Goal: Book appointment/travel/reservation

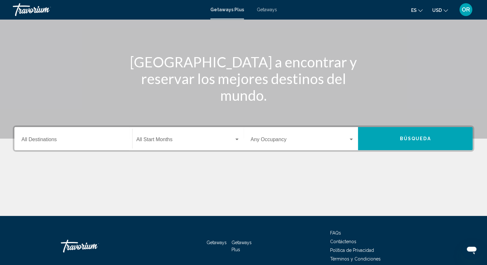
scroll to position [83, 0]
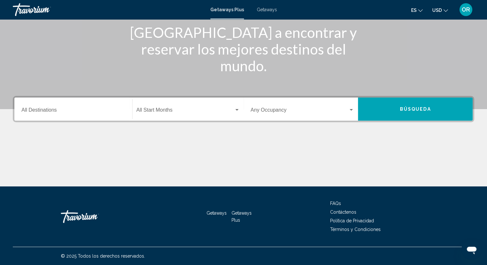
click at [43, 112] on input "Destination All Destinations" at bounding box center [73, 111] width 104 height 6
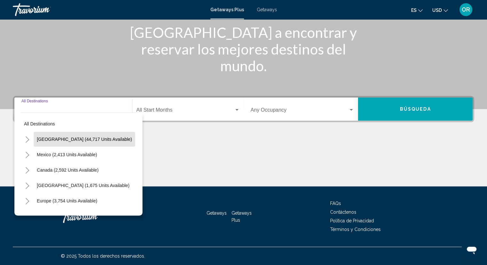
click at [81, 142] on button "[GEOGRAPHIC_DATA] (44,717 units available)" at bounding box center [85, 139] width 102 height 15
type input "**********"
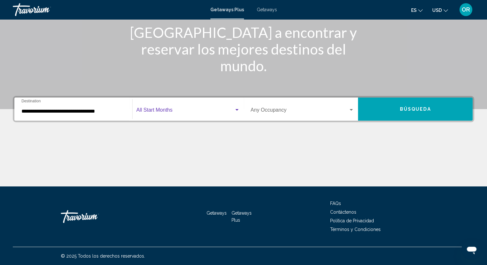
click at [237, 110] on div "Search widget" at bounding box center [237, 110] width 3 height 2
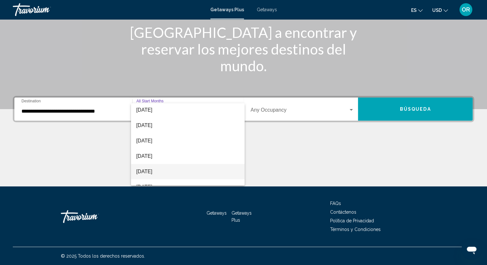
scroll to position [96, 0]
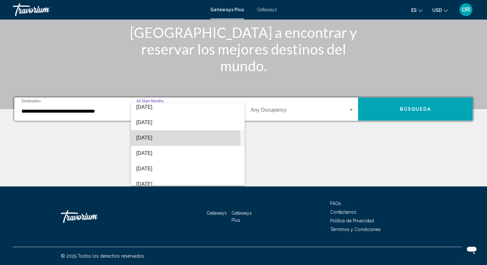
click at [155, 139] on span "[DATE]" at bounding box center [188, 137] width 104 height 15
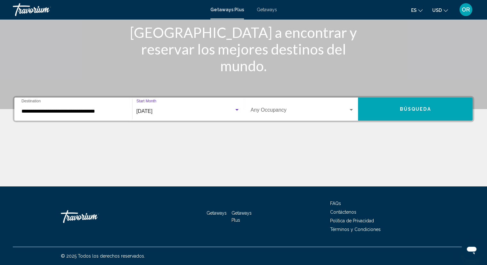
click at [238, 110] on div "Search widget" at bounding box center [237, 110] width 3 height 2
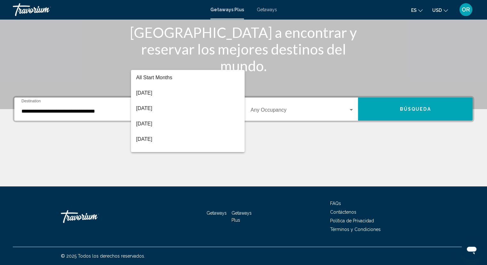
scroll to position [90, 0]
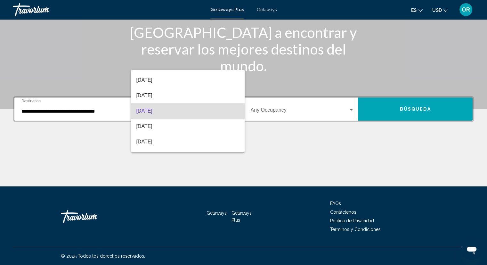
click at [351, 110] on div at bounding box center [243, 132] width 487 height 265
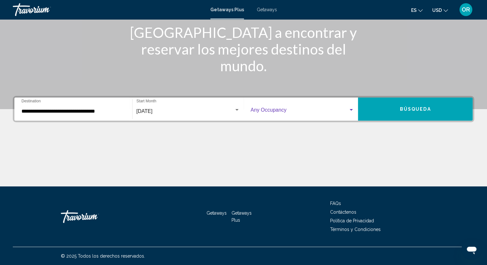
click at [351, 110] on div "Search widget" at bounding box center [351, 110] width 3 height 2
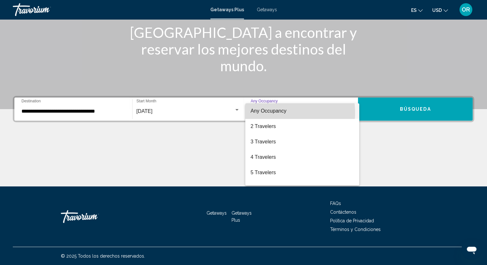
click at [276, 113] on span "Any Occupancy" at bounding box center [269, 110] width 36 height 5
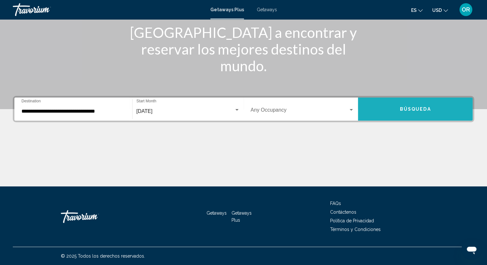
click at [390, 107] on button "Búsqueda" at bounding box center [415, 108] width 115 height 23
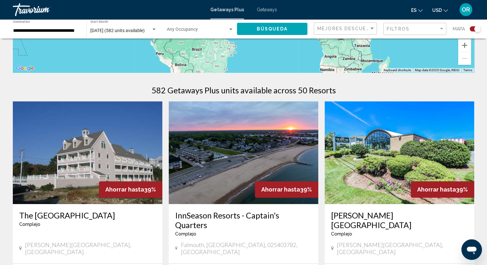
scroll to position [237, 0]
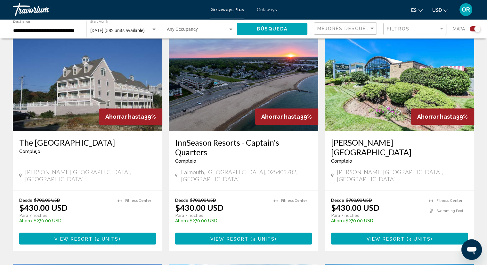
click at [287, 99] on img "Main content" at bounding box center [244, 80] width 150 height 103
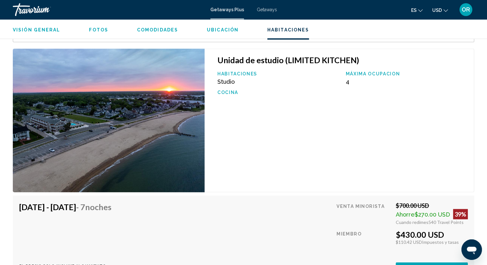
scroll to position [1186, 0]
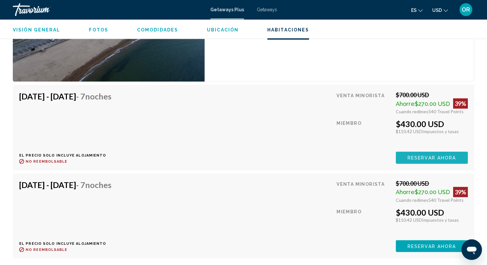
click at [425, 155] on span "Reservar ahora" at bounding box center [432, 157] width 48 height 5
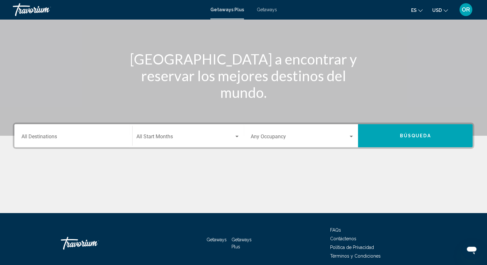
scroll to position [83, 0]
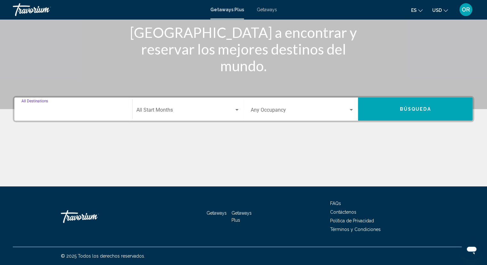
drag, startPoint x: 34, startPoint y: 109, endPoint x: 33, endPoint y: 106, distance: 3.7
click at [34, 109] on input "Destination All Destinations" at bounding box center [73, 111] width 104 height 6
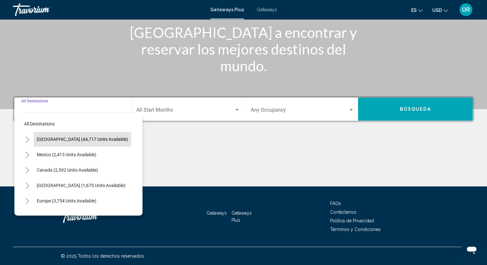
click at [64, 137] on span "[GEOGRAPHIC_DATA] (44,717 units available)" at bounding box center [82, 139] width 91 height 5
type input "**********"
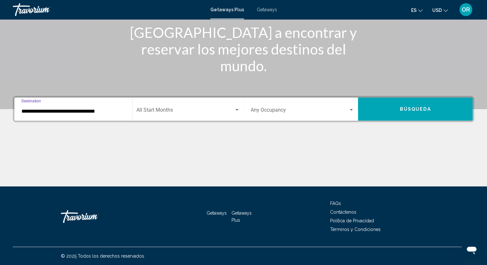
click at [99, 113] on input "**********" at bounding box center [73, 111] width 104 height 6
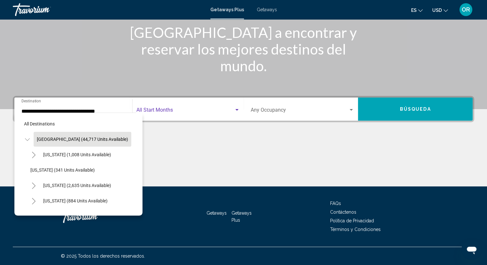
click at [187, 111] on span "Search widget" at bounding box center [186, 111] width 98 height 6
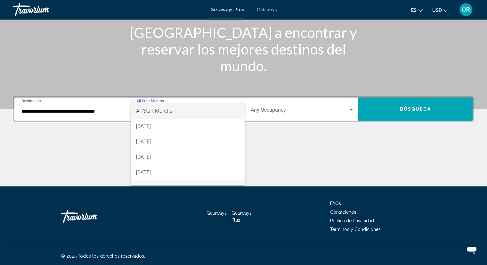
click at [239, 181] on mat-option "[DATE]" at bounding box center [188, 187] width 114 height 15
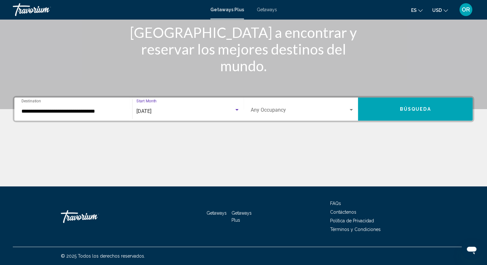
scroll to position [10, 0]
click at [235, 111] on div "Search widget" at bounding box center [237, 109] width 6 height 5
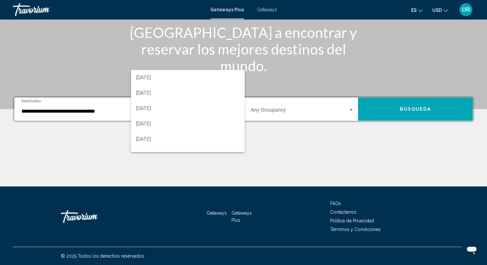
scroll to position [120, 0]
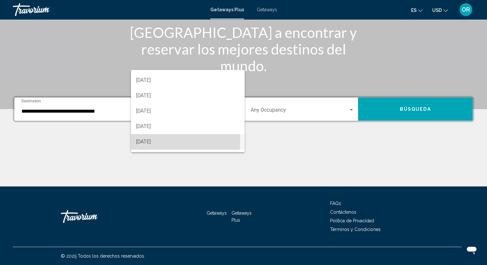
click at [154, 141] on span "[DATE]" at bounding box center [188, 141] width 104 height 15
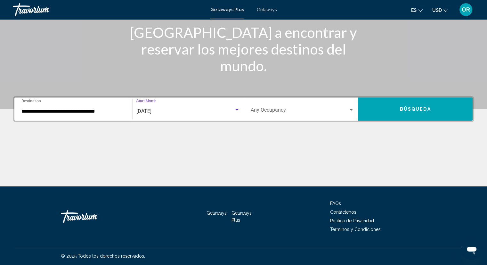
click at [350, 111] on div "Search widget" at bounding box center [352, 109] width 6 height 5
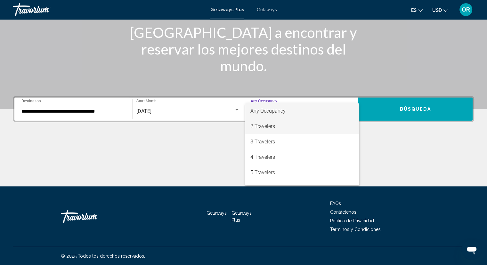
click at [272, 124] on span "2 Travelers" at bounding box center [303, 126] width 104 height 15
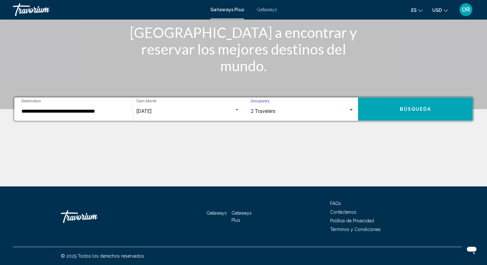
click at [350, 110] on div "Search widget" at bounding box center [351, 110] width 3 height 2
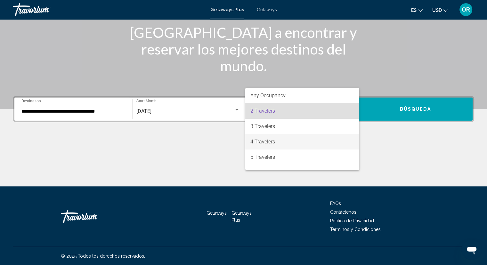
click at [275, 143] on span "4 Travelers" at bounding box center [303, 141] width 104 height 15
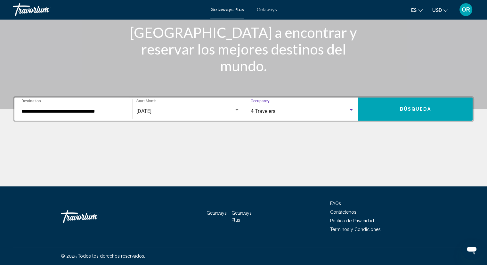
click at [353, 109] on div "Search widget" at bounding box center [352, 109] width 6 height 5
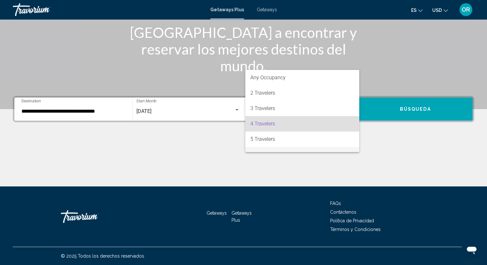
scroll to position [13, 0]
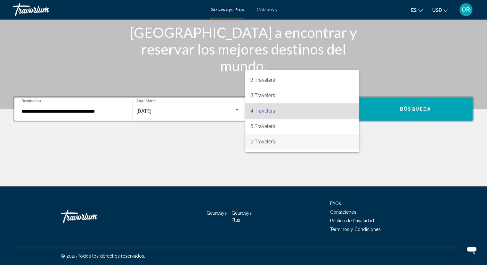
click at [286, 145] on span "6 Travelers" at bounding box center [303, 141] width 104 height 15
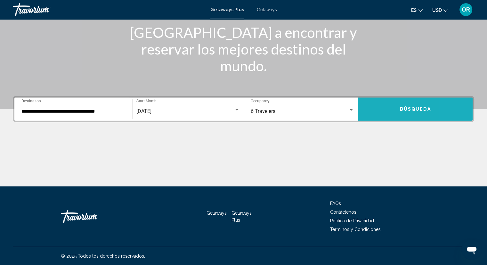
click at [457, 105] on button "Búsqueda" at bounding box center [415, 108] width 115 height 23
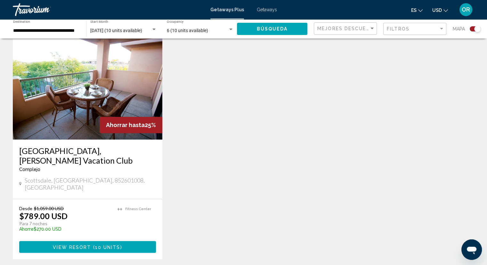
scroll to position [141, 0]
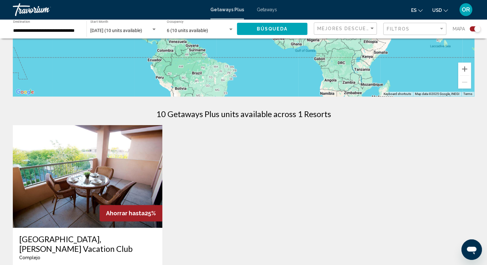
click at [95, 168] on img "Main content" at bounding box center [88, 176] width 150 height 103
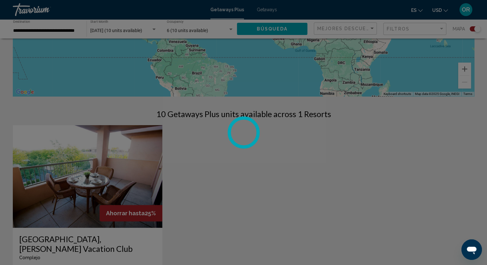
click at [95, 168] on div at bounding box center [243, 132] width 487 height 265
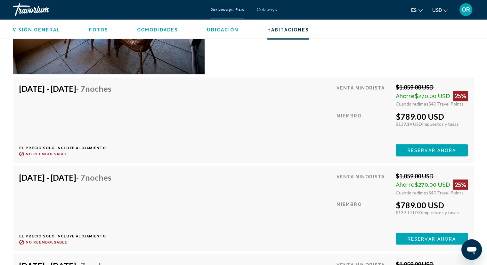
scroll to position [1122, 0]
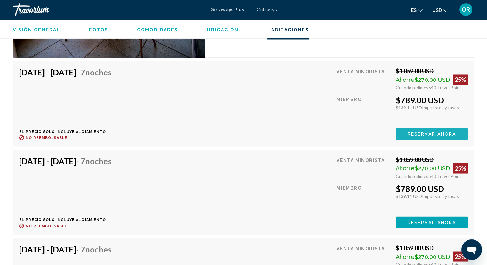
click at [421, 135] on span "Reservar ahora" at bounding box center [432, 133] width 48 height 5
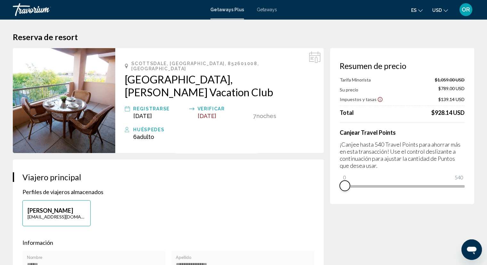
drag, startPoint x: 449, startPoint y: 195, endPoint x: 287, endPoint y: 200, distance: 161.6
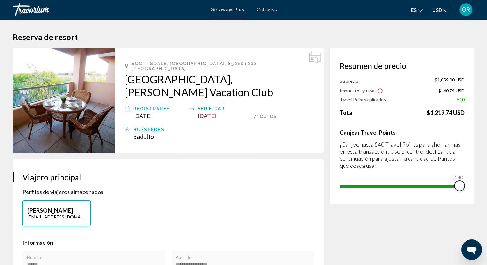
drag, startPoint x: 348, startPoint y: 177, endPoint x: 475, endPoint y: 177, distance: 127.2
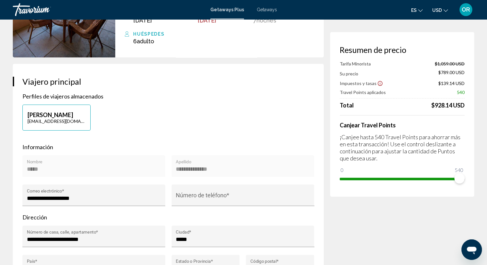
scroll to position [96, 0]
